Goal: Task Accomplishment & Management: Complete application form

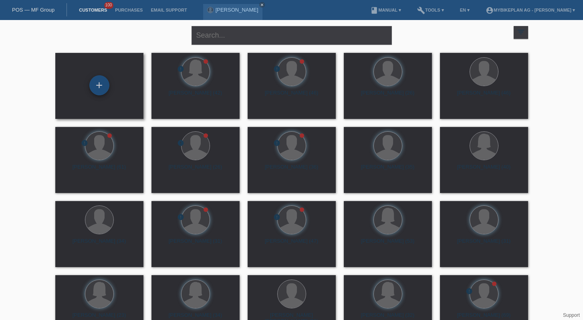
click at [99, 84] on div "+" at bounding box center [99, 85] width 20 height 20
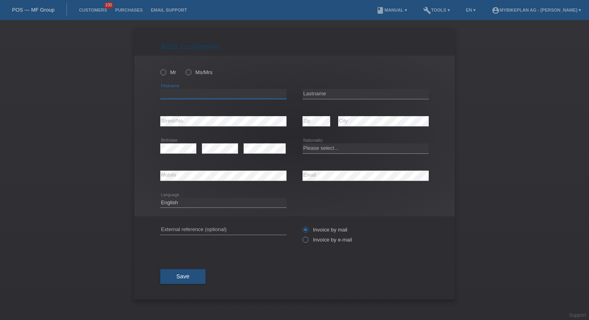
click at [257, 93] on input "text" at bounding box center [223, 94] width 126 height 10
paste input "Diogo"
type input "Diogo"
click at [351, 101] on div "error Lastname" at bounding box center [365, 93] width 126 height 27
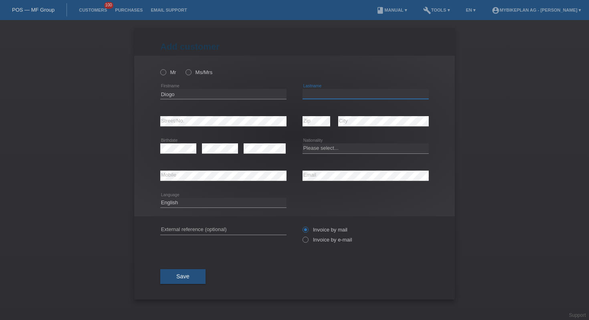
click at [350, 96] on input "text" at bounding box center [365, 94] width 126 height 10
type input "Silva"
click at [324, 154] on icon at bounding box center [365, 153] width 126 height 0
click at [326, 147] on select "Please select... Switzerland Austria Germany Liechtenstein ------------ Afghani…" at bounding box center [365, 148] width 126 height 10
select select "PT"
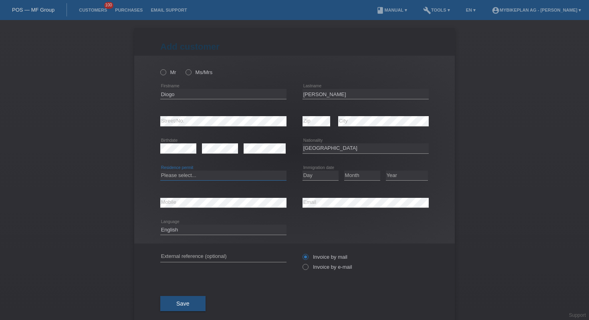
click at [210, 174] on select "Please select... C B B - Refugee status Other" at bounding box center [223, 176] width 126 height 10
select select "B"
click at [326, 175] on select "Day 01 02 03 04 05 06 07 08 09 10 11" at bounding box center [320, 176] width 36 height 10
select select "31"
click at [354, 174] on select "Month 01 02 03 04 05 06 07 08 09 10 11" at bounding box center [362, 176] width 36 height 10
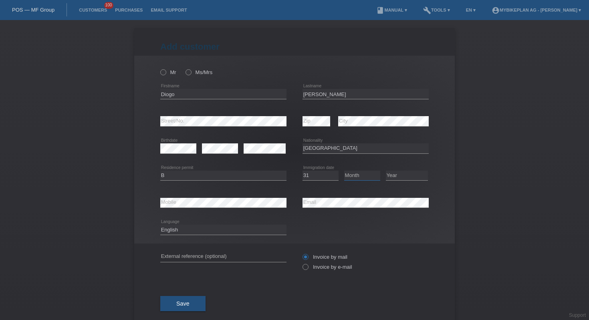
select select "03"
click at [390, 175] on select "Year 2025 2024 2023 2022 2021 2020 2019 2018 2017 2016 2015 2014 2013 2012 2011…" at bounding box center [407, 176] width 42 height 10
select select "2019"
click at [209, 251] on div "error External reference (optional)" at bounding box center [223, 256] width 126 height 27
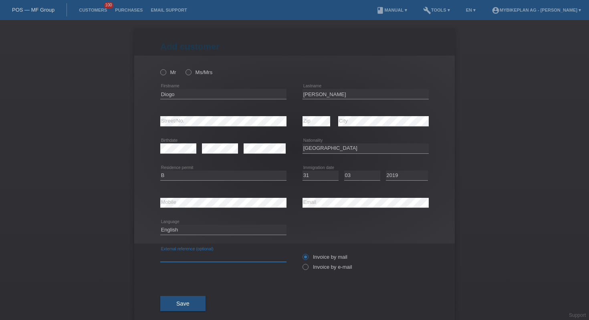
click at [211, 257] on input "text" at bounding box center [223, 257] width 126 height 10
paste input "42063320385"
type input "42063320385"
click at [205, 228] on select "Deutsch Français Italiano English" at bounding box center [223, 230] width 126 height 10
select select "de"
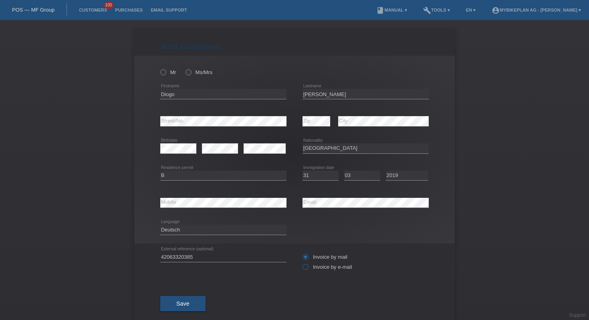
click at [306, 268] on label "Invoice by e-mail" at bounding box center [327, 267] width 50 height 6
click at [306, 268] on input "Invoice by e-mail" at bounding box center [304, 269] width 5 height 10
radio input "true"
click at [159, 68] on icon at bounding box center [159, 68] width 0 height 0
click at [161, 71] on input "Mr" at bounding box center [162, 71] width 5 height 5
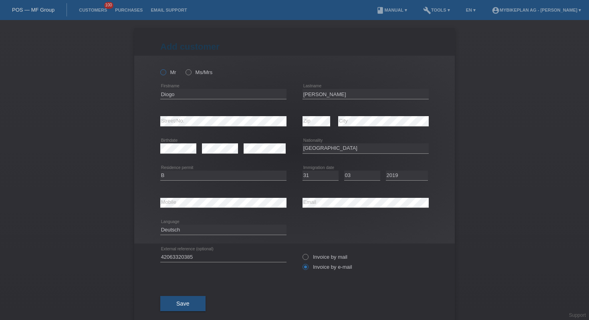
radio input "true"
click at [183, 304] on span "Save" at bounding box center [182, 303] width 13 height 6
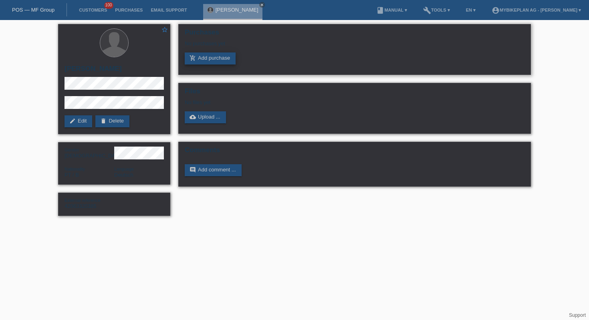
click at [217, 56] on link "add_shopping_cart Add purchase" at bounding box center [210, 58] width 51 height 12
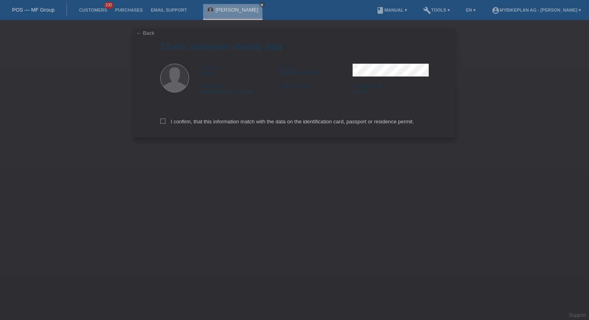
click at [199, 127] on div "I confirm, that this information match with the data on the identification card…" at bounding box center [294, 120] width 268 height 35
click at [199, 122] on label "I confirm, that this information match with the data on the identification card…" at bounding box center [286, 122] width 253 height 6
click at [165, 122] on input "I confirm, that this information match with the data on the identification card…" at bounding box center [162, 121] width 5 height 5
checkbox input "true"
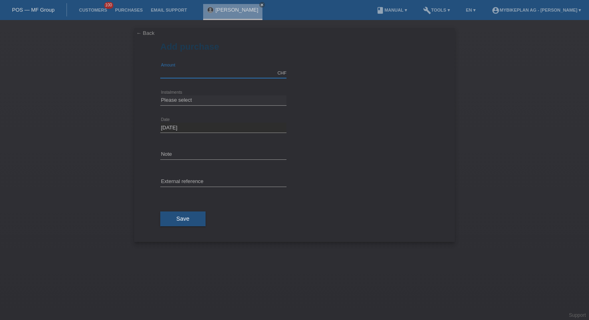
click at [225, 70] on input "text" at bounding box center [223, 73] width 126 height 10
type input "3090.00"
click at [165, 103] on select "Please select 6 instalments 12 instalments 18 instalments 24 instalments 36 ins…" at bounding box center [223, 100] width 126 height 10
click at [191, 73] on input "3090.00" at bounding box center [223, 73] width 126 height 10
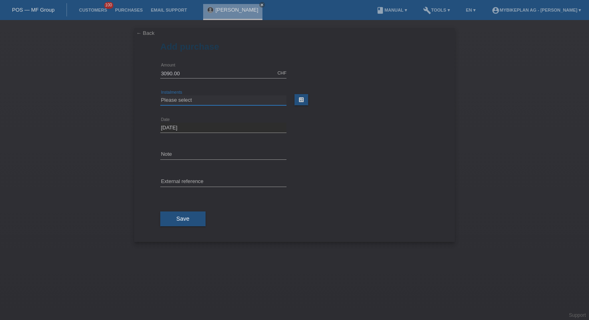
click at [196, 97] on select "Please select 6 instalments 12 instalments 18 instalments 24 instalments 36 ins…" at bounding box center [223, 100] width 126 height 10
click at [197, 101] on select "Please select 6 instalments 12 instalments 18 instalments 24 instalments 36 ins…" at bounding box center [223, 100] width 126 height 10
select select "488"
click at [200, 179] on input "text" at bounding box center [223, 182] width 126 height 10
paste input "42063320385"
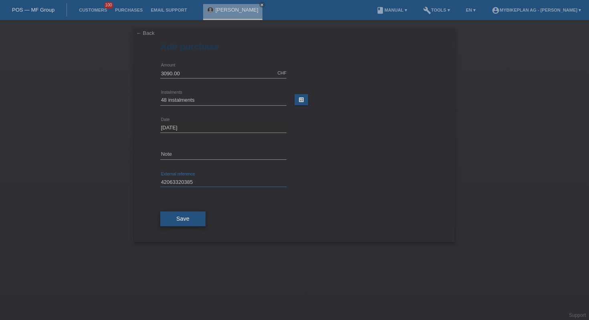
type input "42063320385"
click at [190, 224] on button "Save" at bounding box center [182, 218] width 45 height 15
